Goal: Find specific page/section: Find specific page/section

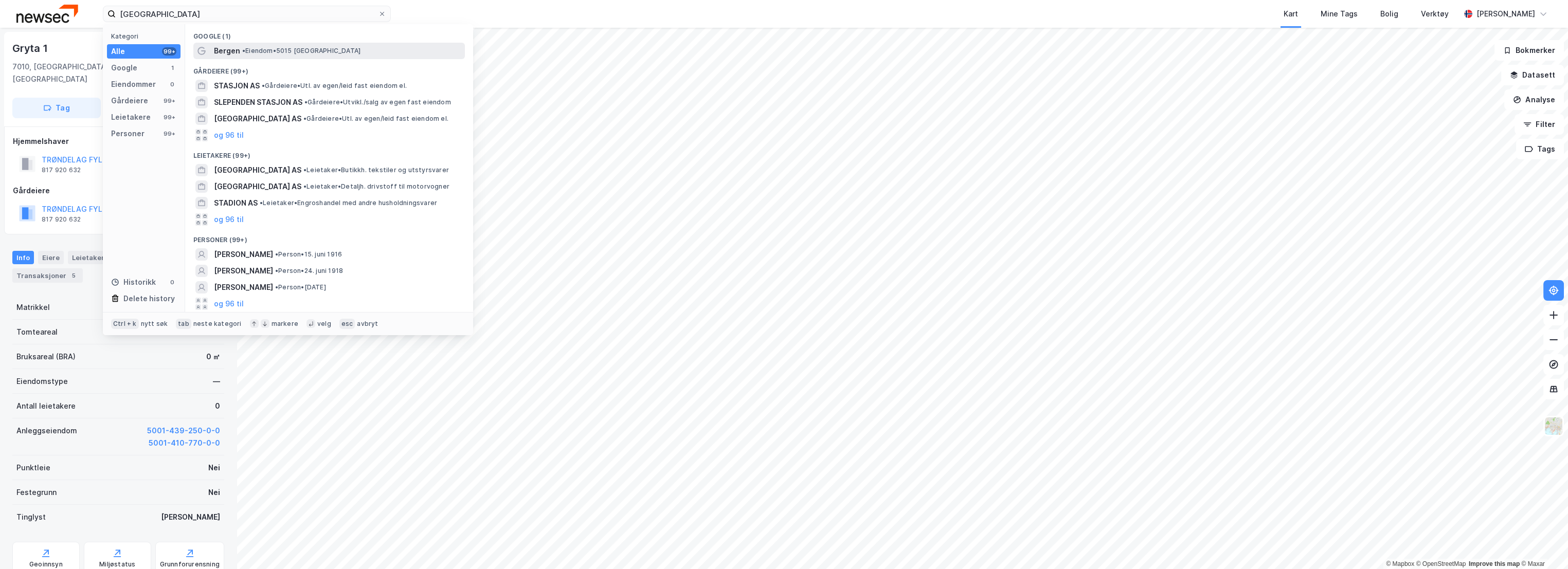
type input "[GEOGRAPHIC_DATA]"
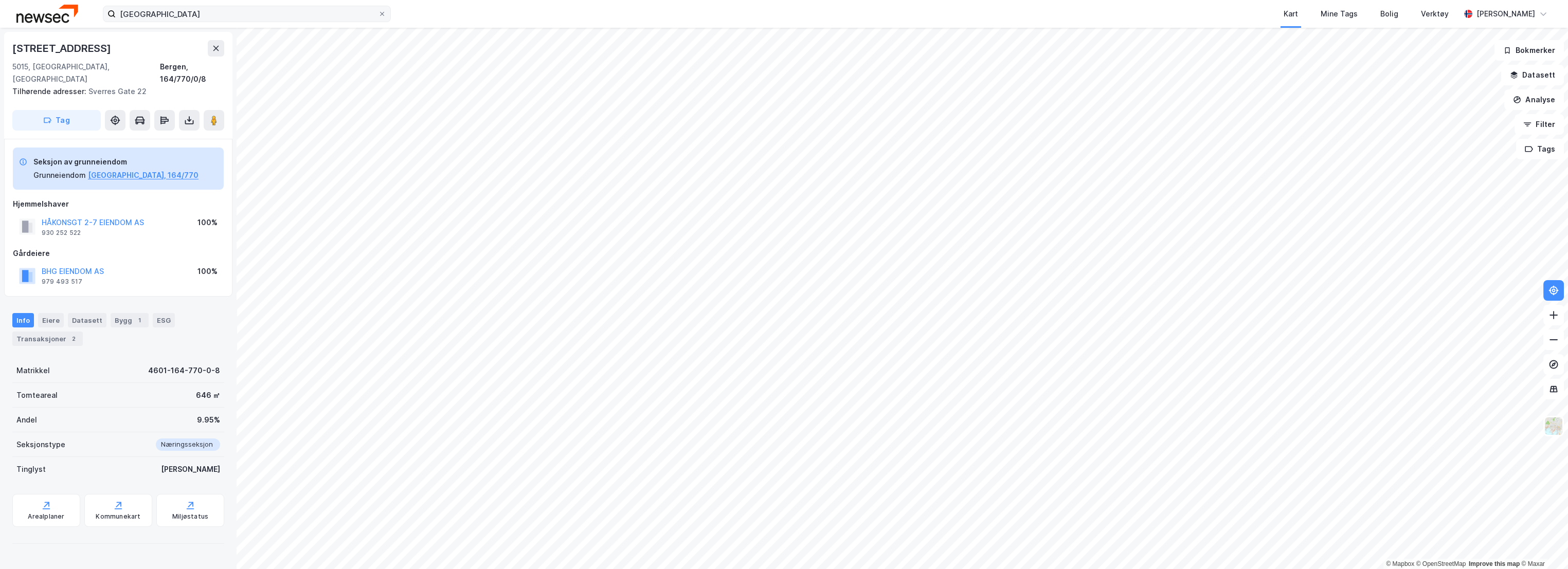
click at [194, 12] on input "[GEOGRAPHIC_DATA]" at bounding box center [247, 13] width 262 height 15
